Goal: Navigation & Orientation: Find specific page/section

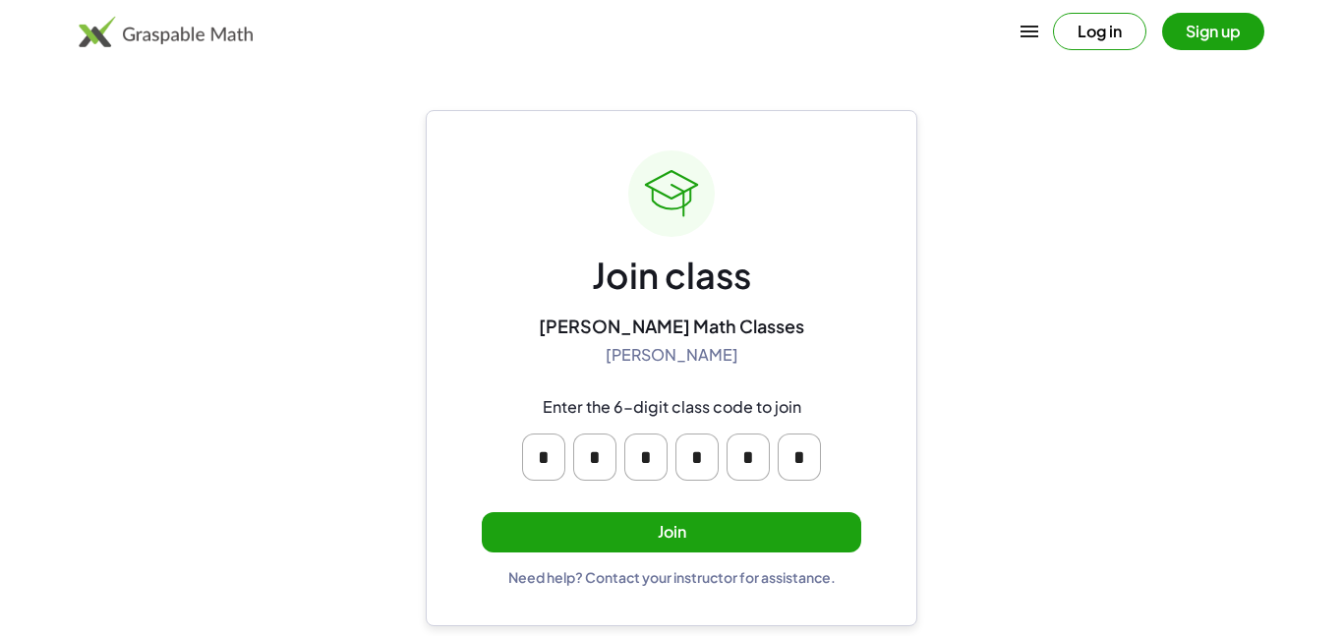
click at [520, 512] on button "Join" at bounding box center [671, 532] width 379 height 40
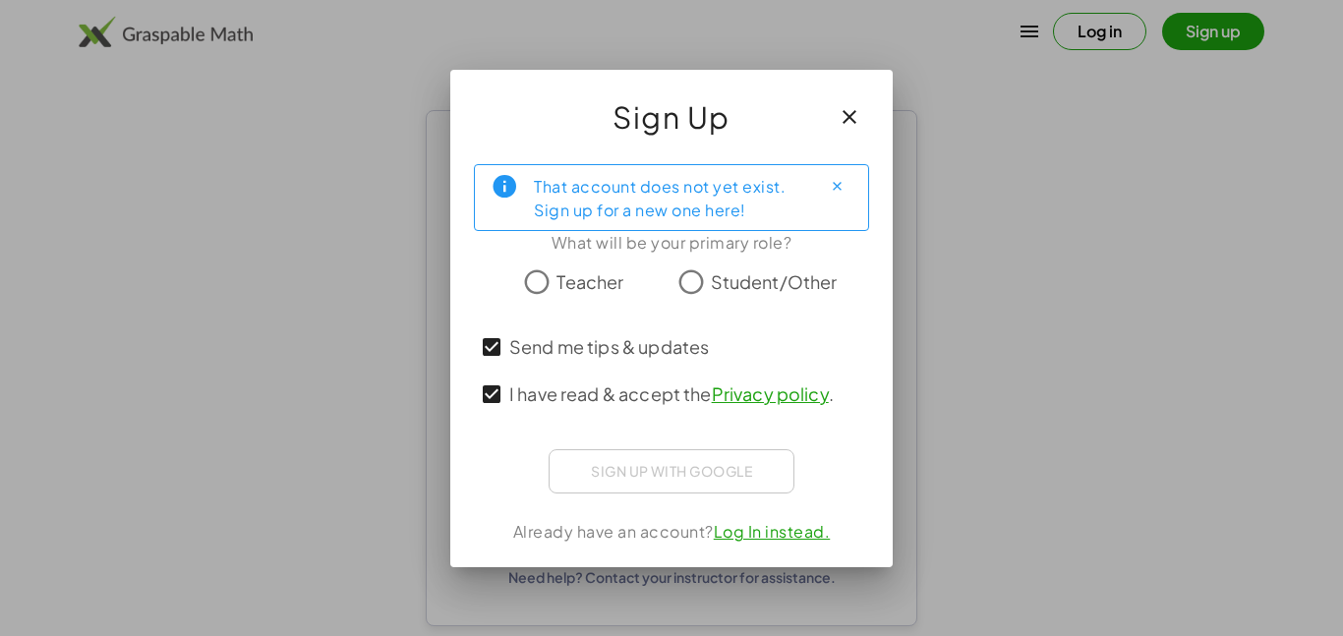
click at [719, 291] on span "Student/Other" at bounding box center [774, 281] width 127 height 27
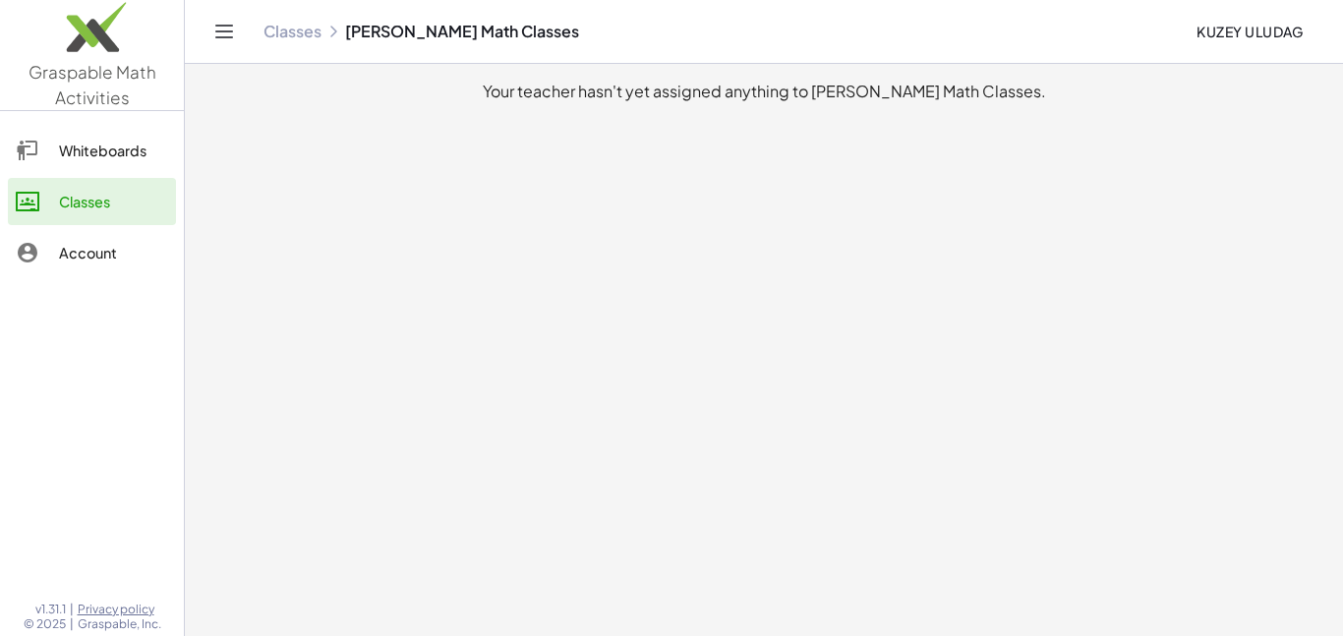
click at [137, 149] on div "Whiteboards" at bounding box center [113, 151] width 109 height 24
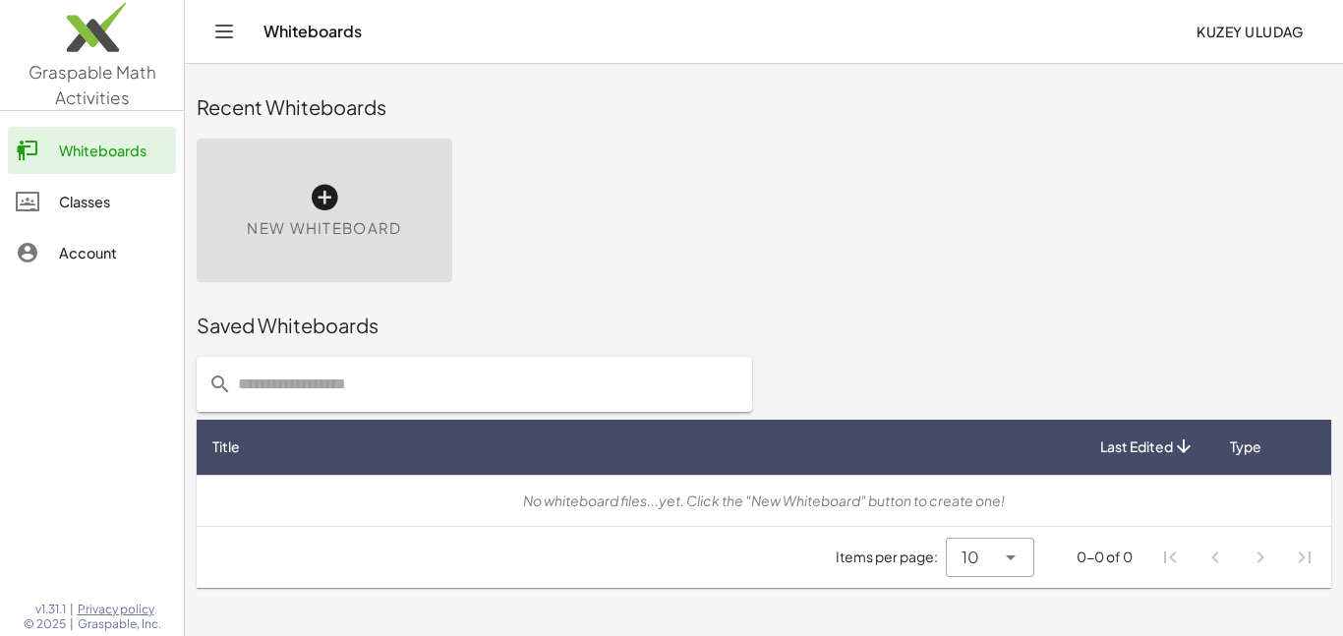
click at [122, 183] on link "Classes" at bounding box center [92, 201] width 168 height 47
